Goal: Information Seeking & Learning: Learn about a topic

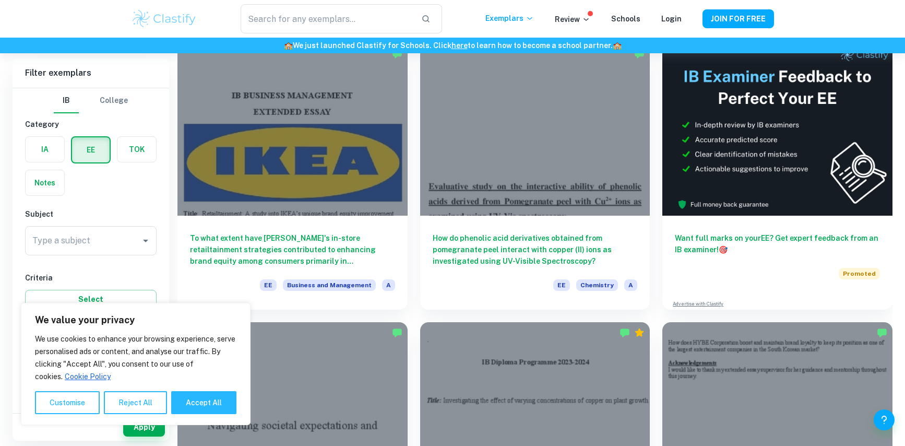
scroll to position [90, 0]
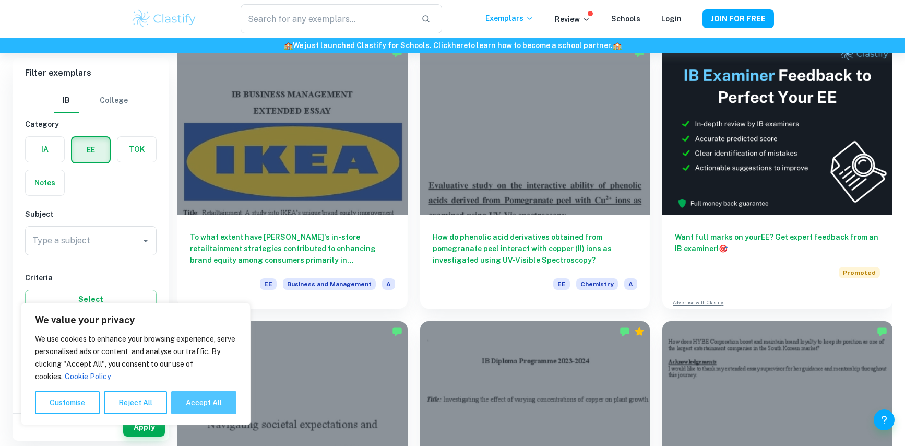
click at [182, 400] on button "Accept All" at bounding box center [203, 402] width 65 height 23
checkbox input "true"
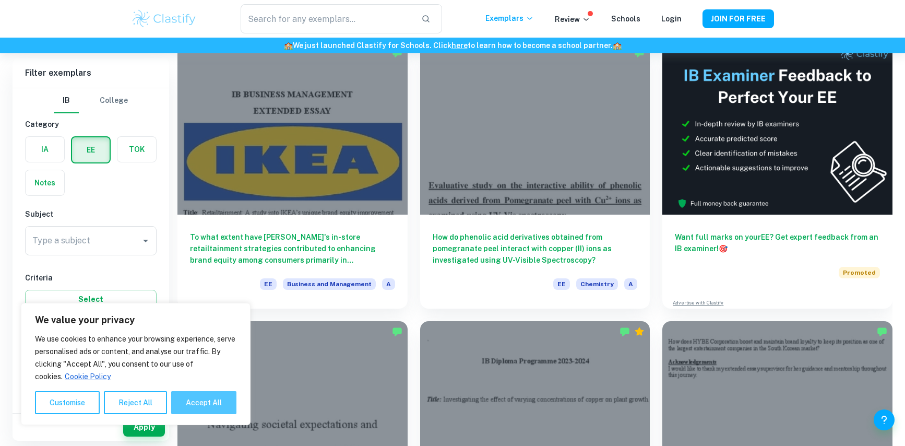
checkbox input "true"
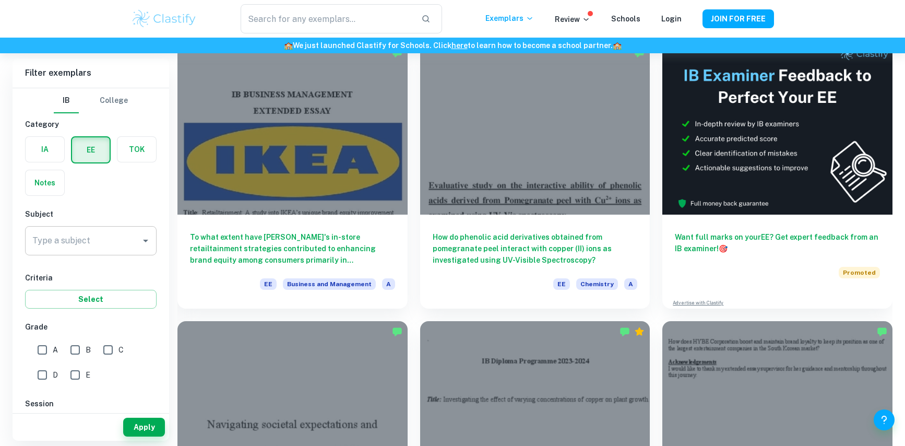
click at [112, 229] on div "Type a subject" at bounding box center [91, 240] width 132 height 29
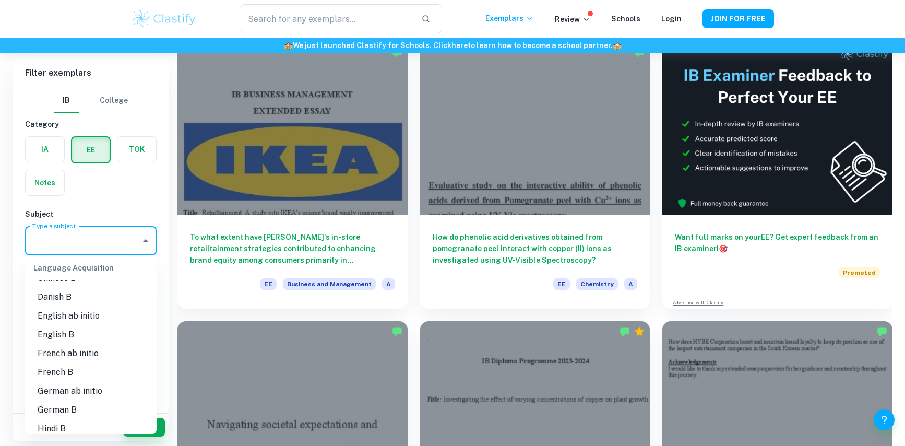
scroll to position [571, 0]
click at [65, 335] on li "English B" at bounding box center [91, 336] width 132 height 19
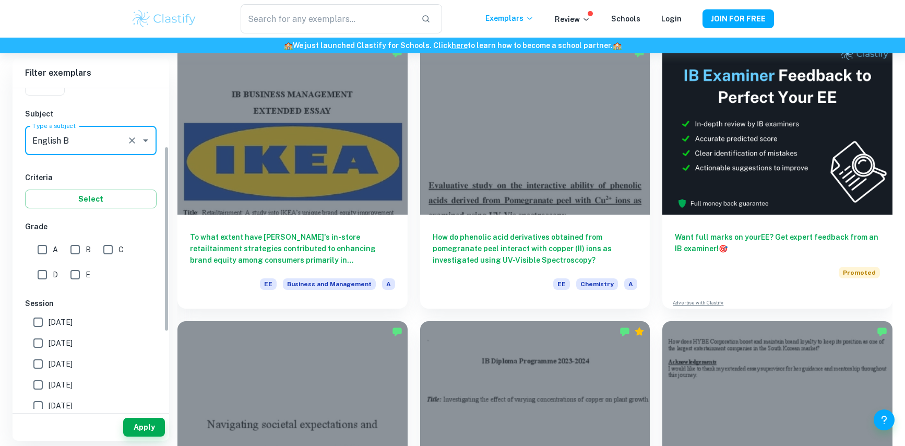
scroll to position [111, 0]
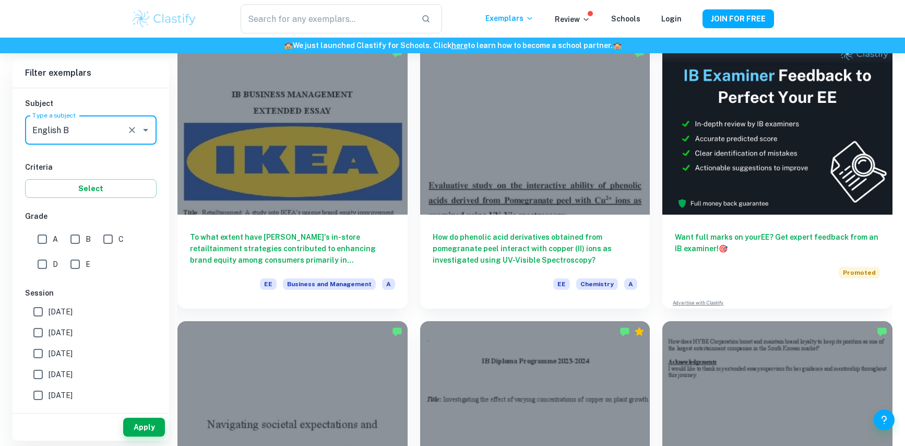
click at [46, 242] on input "A" at bounding box center [42, 239] width 21 height 21
checkbox input "true"
click at [75, 240] on input "B" at bounding box center [75, 239] width 21 height 21
checkbox input "true"
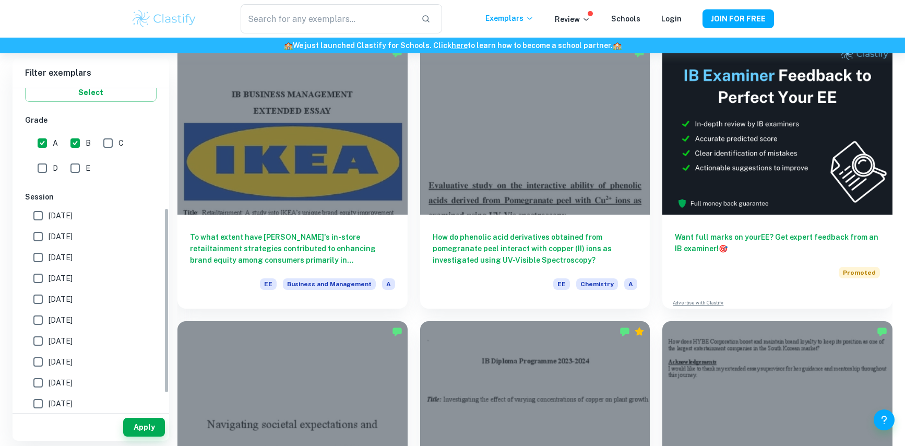
scroll to position [233, 0]
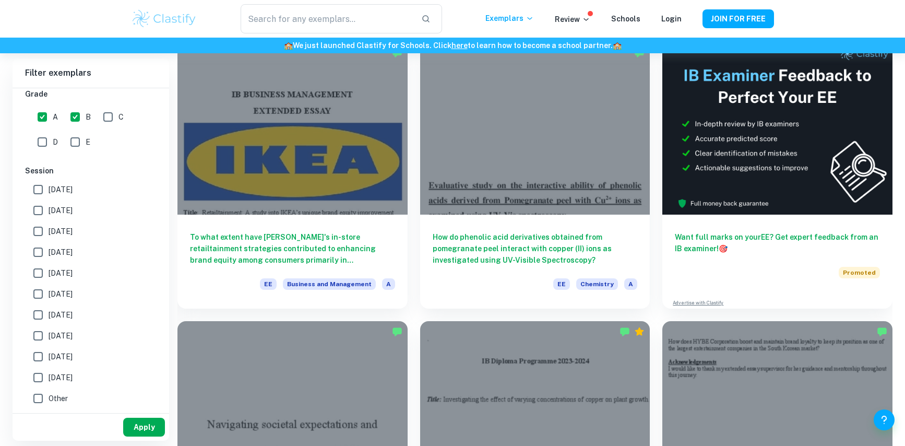
click at [143, 422] on button "Apply" at bounding box center [144, 427] width 42 height 19
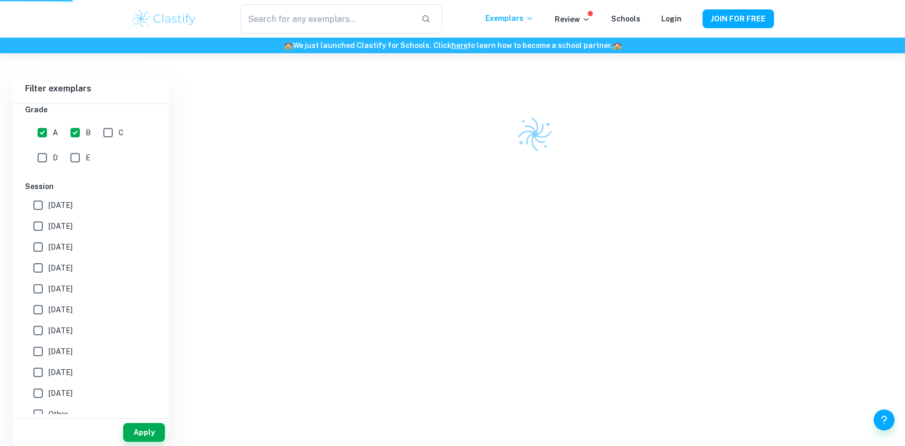
scroll to position [53, 0]
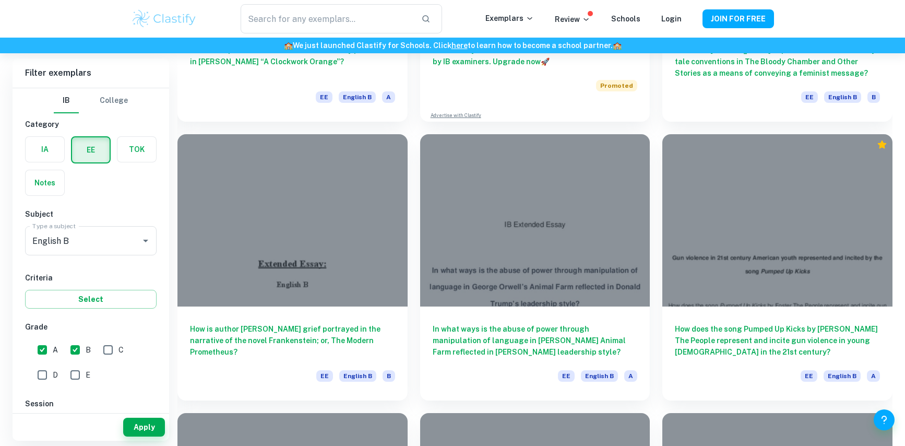
scroll to position [2242, 0]
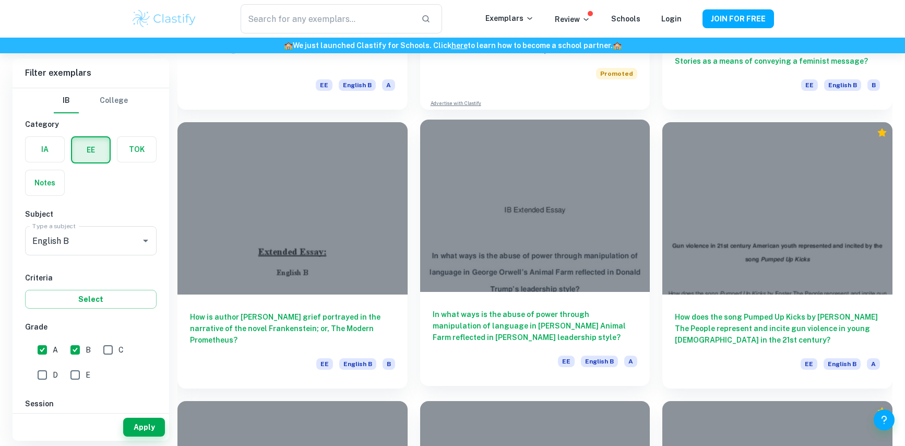
click at [543, 186] on div at bounding box center [535, 206] width 230 height 172
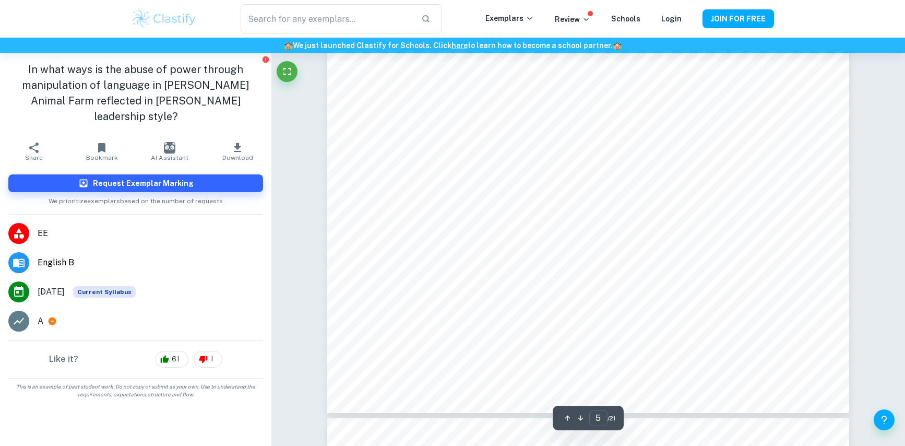
scroll to position [3534, 0]
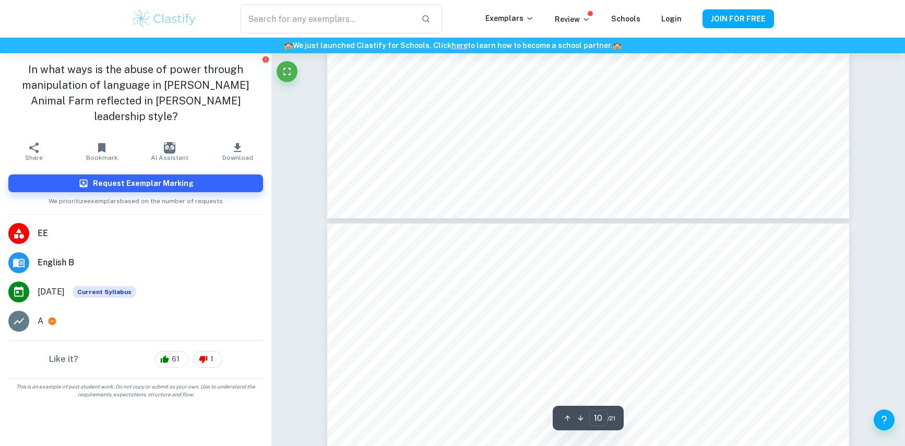
type input "11"
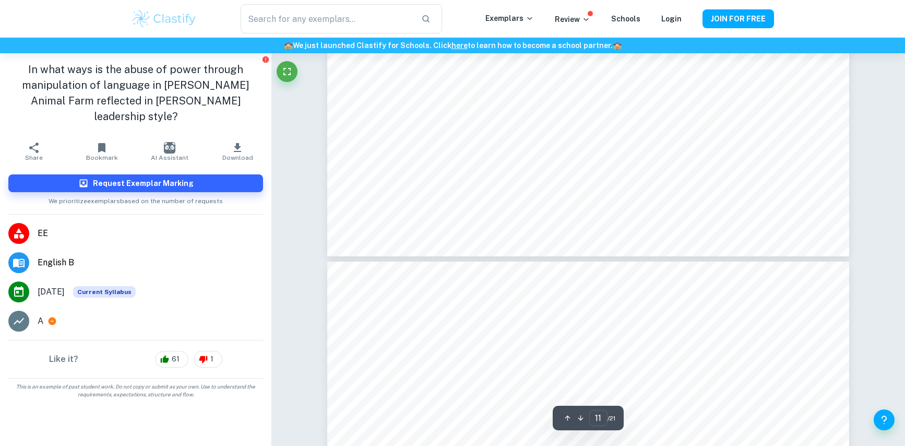
scroll to position [8252, 0]
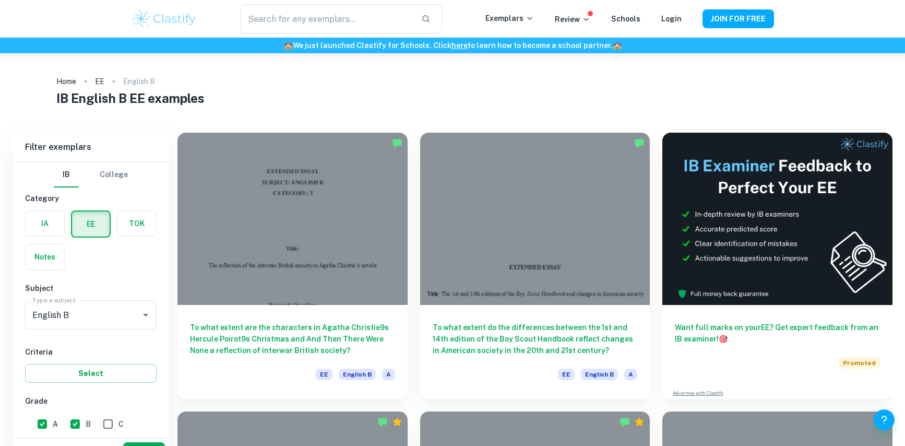
scroll to position [25, 0]
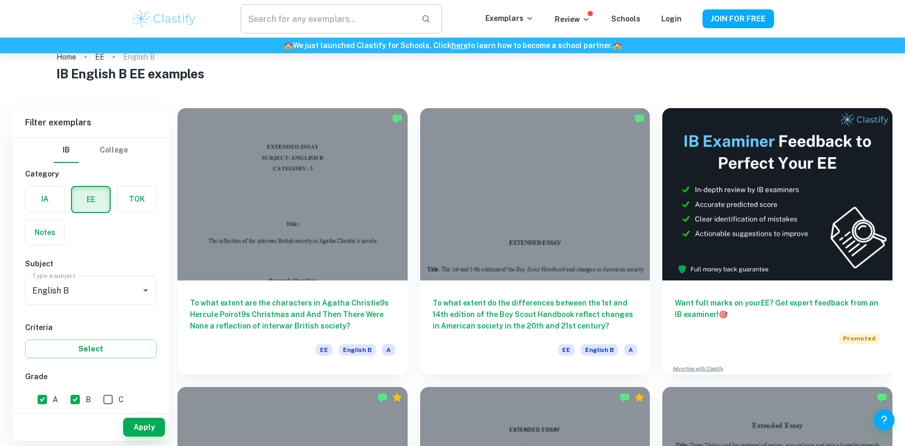
click at [305, 20] on input "text" at bounding box center [327, 18] width 172 height 29
type input "[PERSON_NAME]"
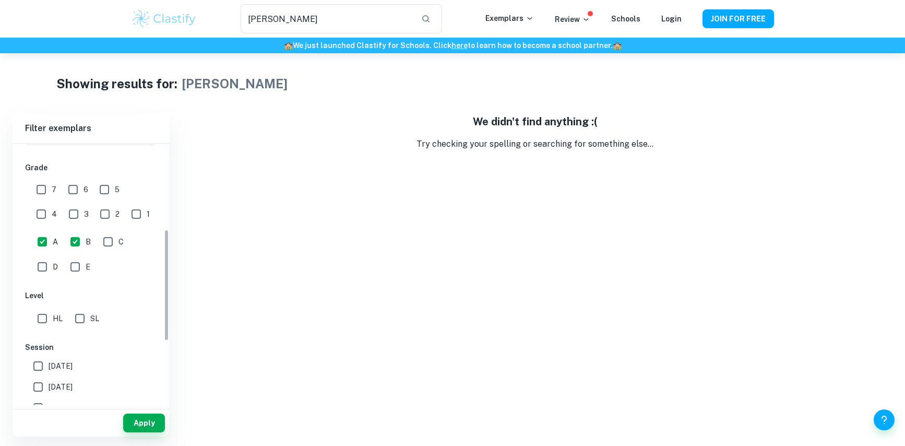
scroll to position [106, 0]
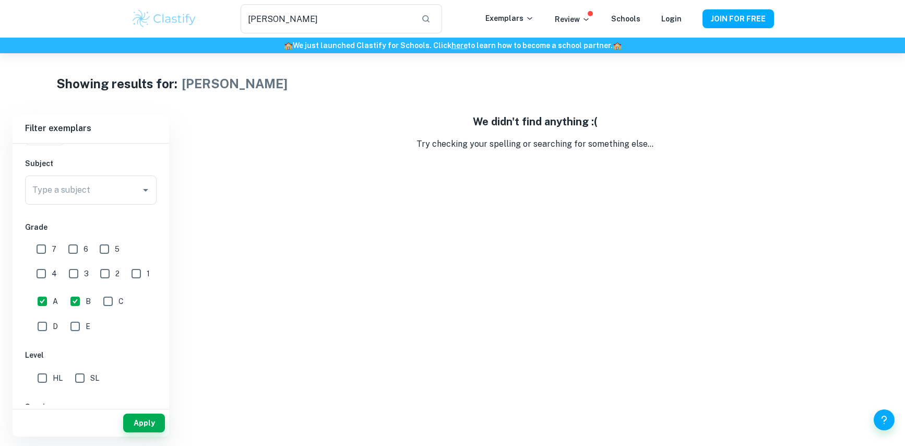
drag, startPoint x: 69, startPoint y: 300, endPoint x: 63, endPoint y: 300, distance: 6.3
click at [69, 300] on input "B" at bounding box center [75, 301] width 21 height 21
checkbox input "false"
click at [43, 301] on input "A" at bounding box center [42, 301] width 21 height 21
checkbox input "false"
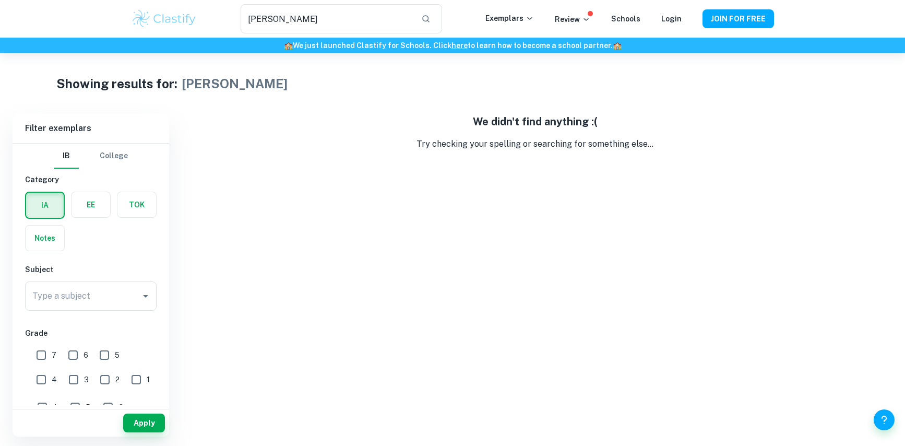
scroll to position [346, 0]
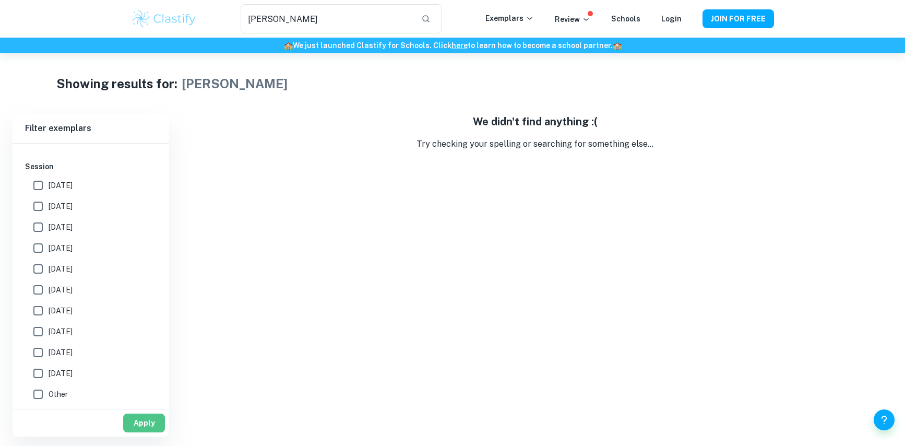
click at [140, 429] on button "Apply" at bounding box center [144, 422] width 42 height 19
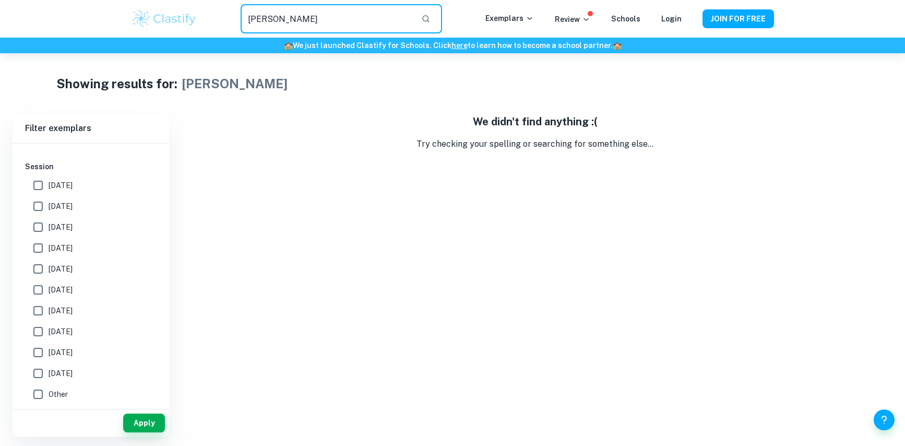
click at [359, 18] on input "[PERSON_NAME]" at bounding box center [327, 18] width 172 height 29
type input "bojack"
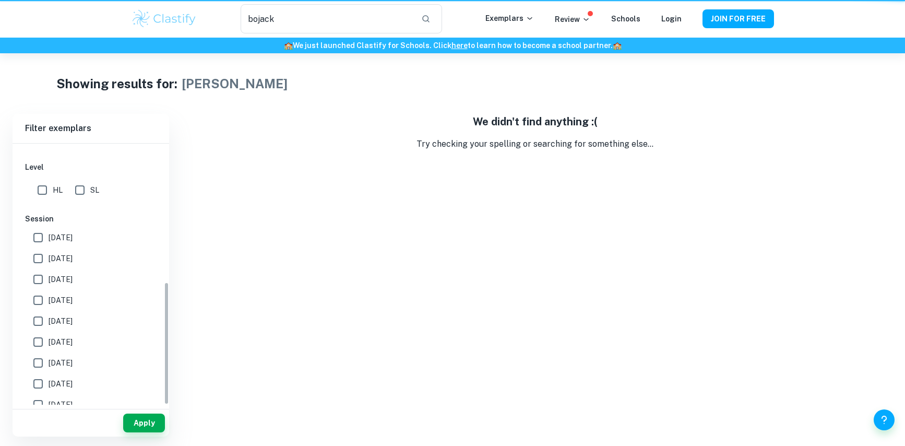
scroll to position [293, 0]
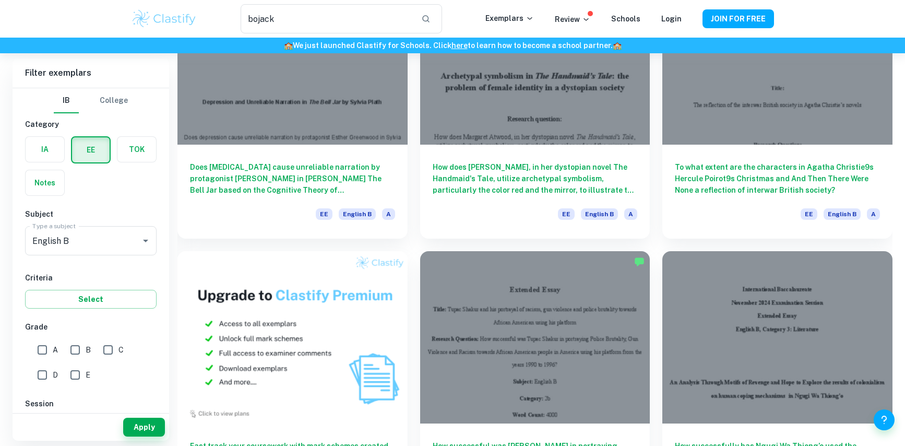
scroll to position [440, 0]
click at [262, 173] on h6 "Does [MEDICAL_DATA] cause unreliable narration by protagonist [PERSON_NAME] in …" at bounding box center [292, 178] width 205 height 34
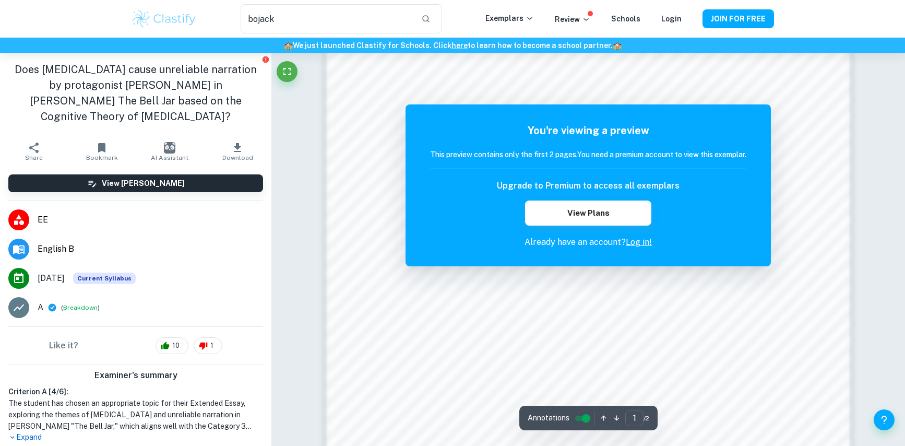
scroll to position [742, 0]
